Goal: Download file/media

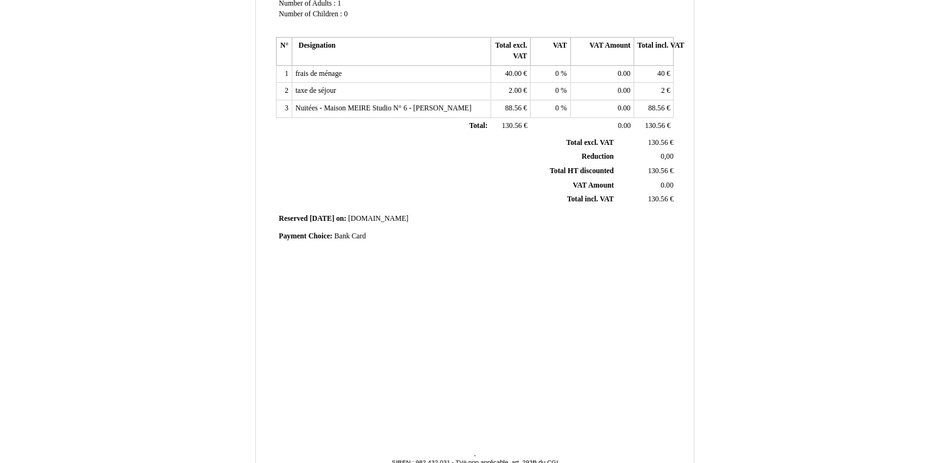
scroll to position [273, 0]
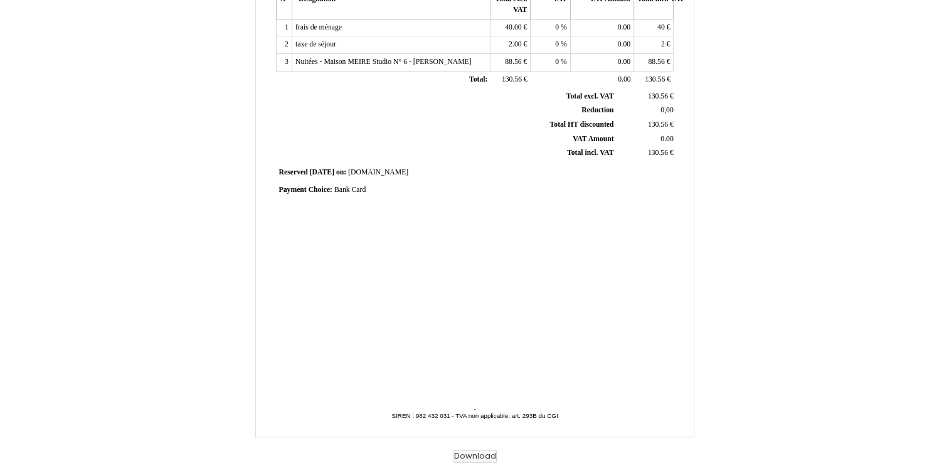
click at [482, 458] on button "Download" at bounding box center [474, 456] width 43 height 13
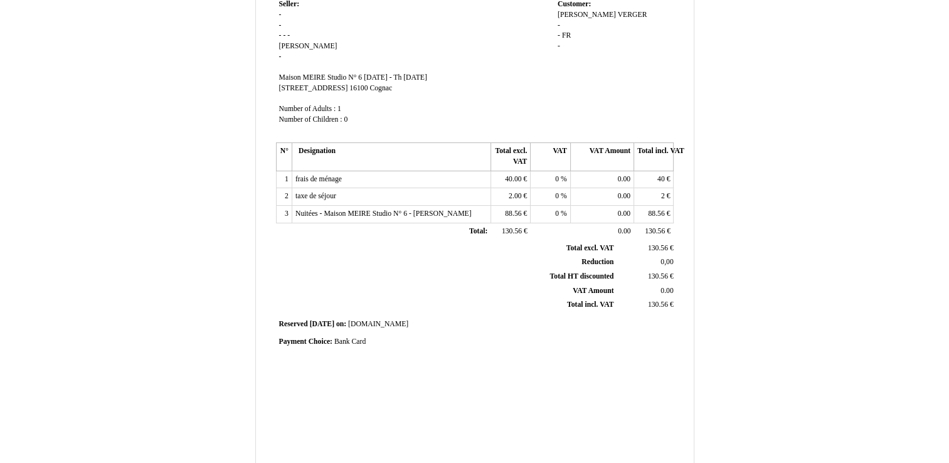
scroll to position [0, 0]
